Goal: Navigation & Orientation: Understand site structure

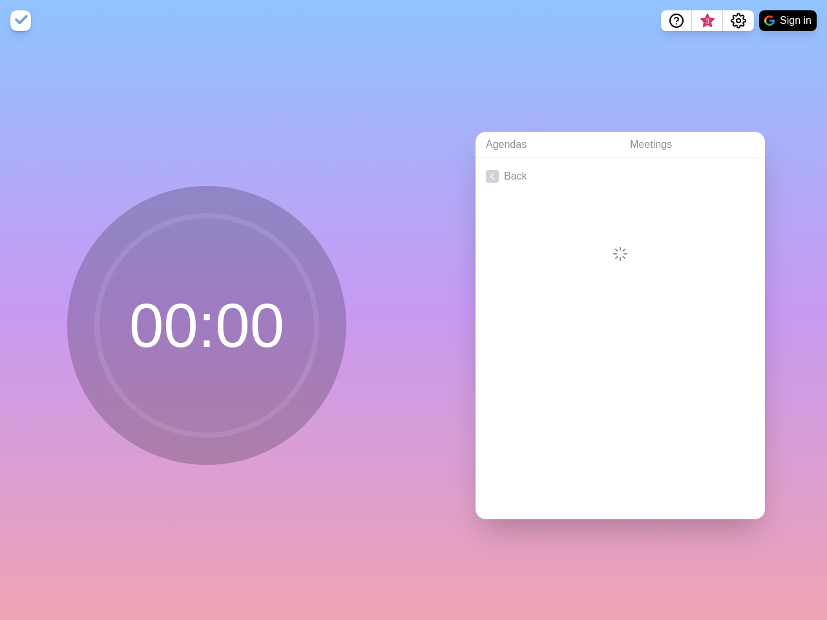
click at [413, 310] on div "Agendas Meetings Back" at bounding box center [619, 330] width 413 height 579
click at [676, 21] on icon "Help" at bounding box center [676, 19] width 4 height 4
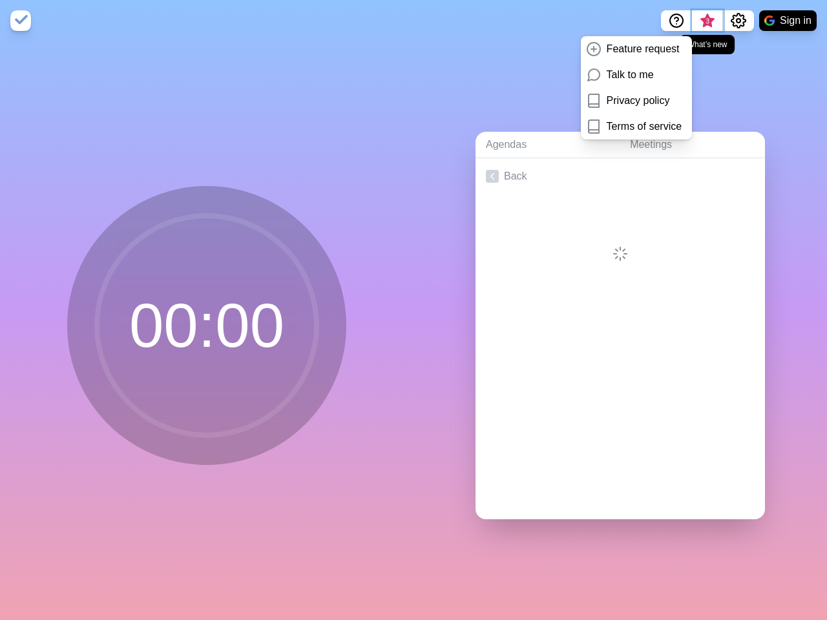
click at [707, 21] on span "3" at bounding box center [707, 21] width 10 height 10
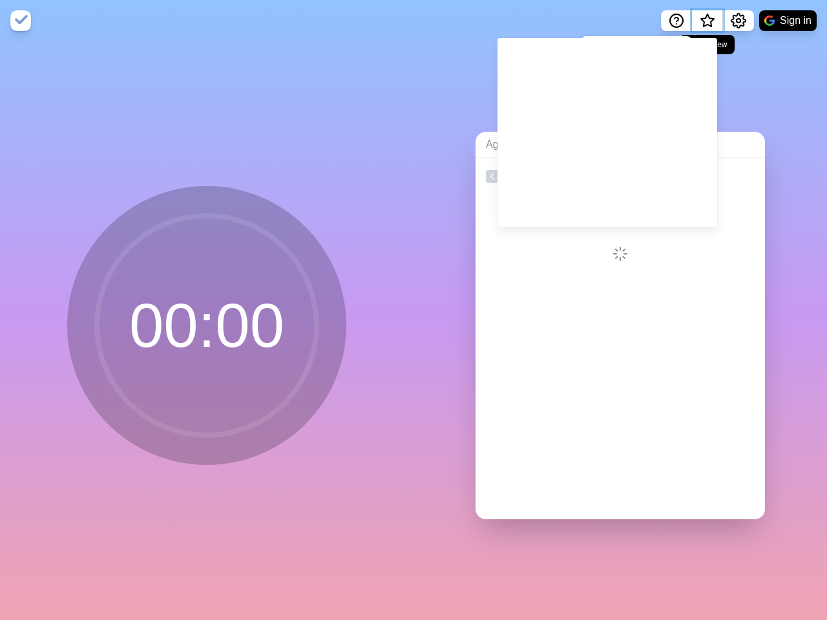
click at [707, 25] on span "What’s new" at bounding box center [707, 21] width 6 height 6
click at [738, 21] on icon "Settings" at bounding box center [737, 20] width 15 height 15
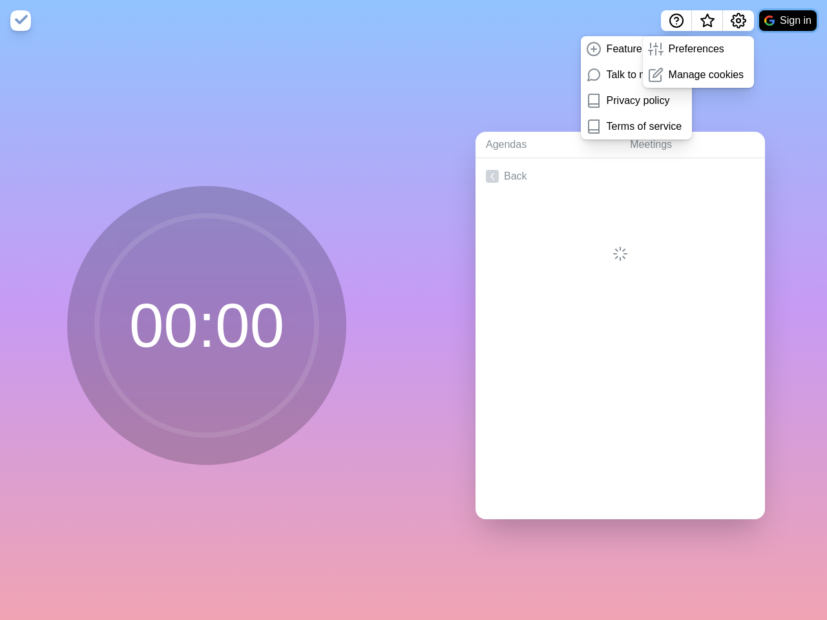
click at [787, 21] on button "Sign in" at bounding box center [787, 20] width 57 height 21
